Goal: Find specific page/section

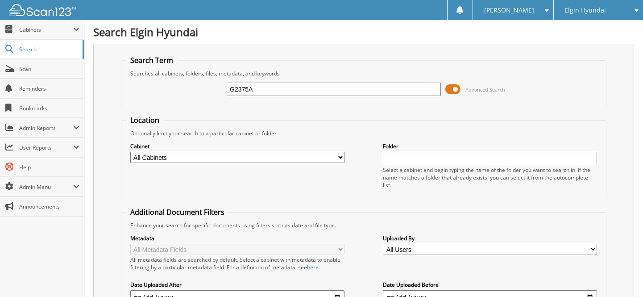
type input "G2375A"
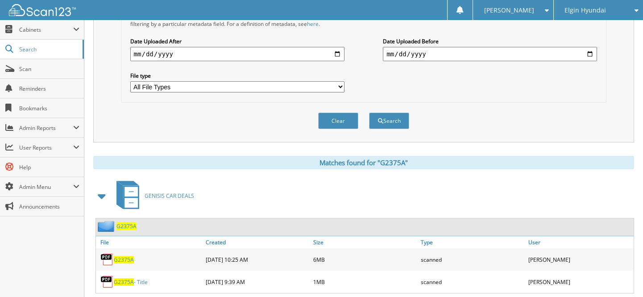
scroll to position [260, 0]
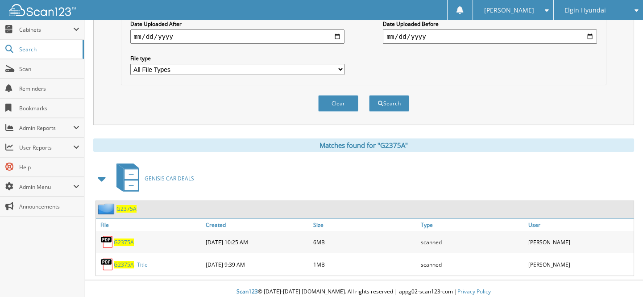
click at [125, 238] on span "G2375A" at bounding box center [124, 242] width 20 height 8
click at [126, 260] on span "G2375A" at bounding box center [124, 264] width 20 height 8
click at [36, 71] on span "Scan" at bounding box center [49, 69] width 60 height 8
